Goal: Task Accomplishment & Management: Use online tool/utility

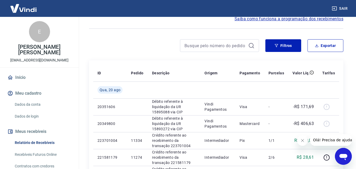
scroll to position [26, 0]
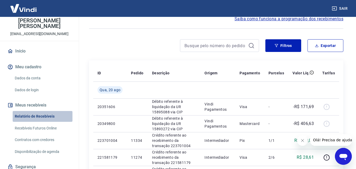
click at [46, 116] on link "Relatório de Recebíveis" at bounding box center [43, 116] width 60 height 11
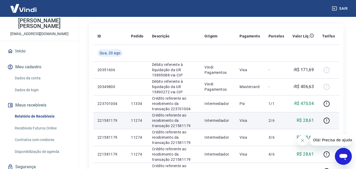
scroll to position [79, 0]
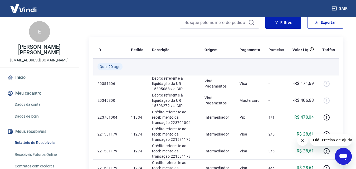
scroll to position [53, 0]
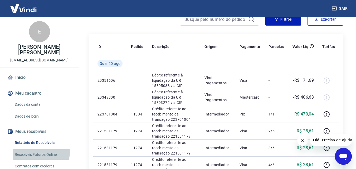
click at [38, 152] on link "Recebíveis Futuros Online" at bounding box center [43, 154] width 60 height 11
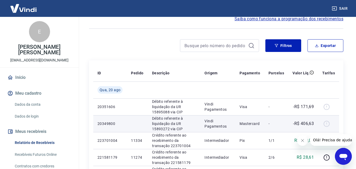
scroll to position [53, 0]
